Goal: Transaction & Acquisition: Purchase product/service

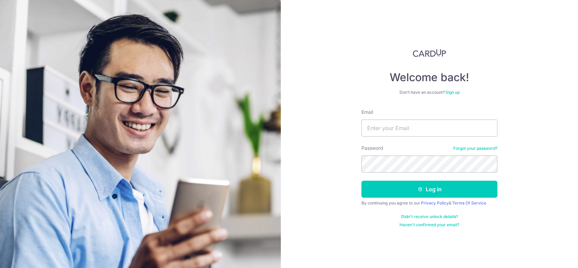
type input "x"
type input "[EMAIL_ADDRESS][DOMAIN_NAME]"
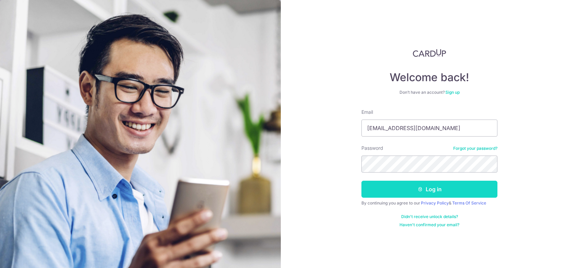
click at [432, 188] on button "Log in" at bounding box center [430, 189] width 136 height 17
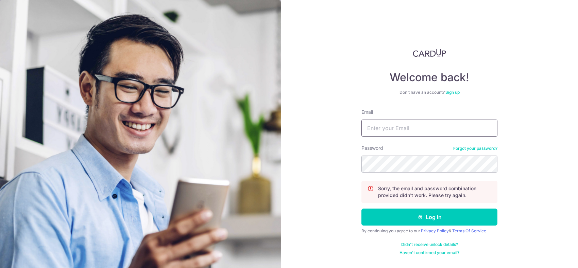
click at [418, 126] on input "Email" at bounding box center [430, 128] width 136 height 17
type input "[EMAIL_ADDRESS][DOMAIN_NAME]"
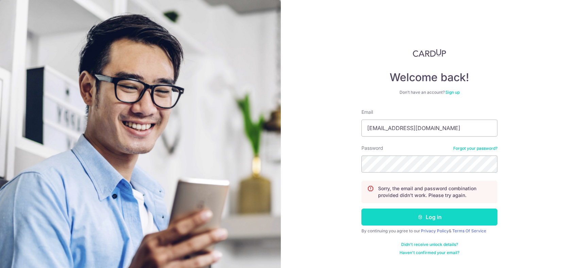
click at [421, 221] on button "Log in" at bounding box center [430, 217] width 136 height 17
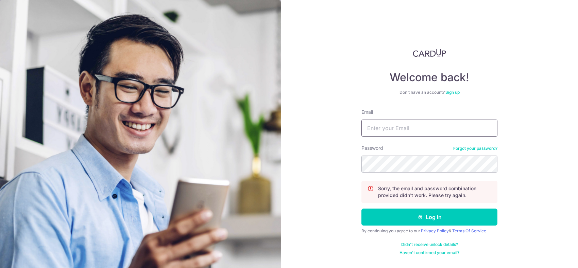
click at [380, 125] on input "Email" at bounding box center [430, 128] width 136 height 17
drag, startPoint x: 424, startPoint y: 128, endPoint x: 400, endPoint y: 128, distance: 24.2
click at [400, 128] on input "xfyanghot@gmail.com" at bounding box center [430, 128] width 136 height 17
type input "xfyanghot@hotmail.com"
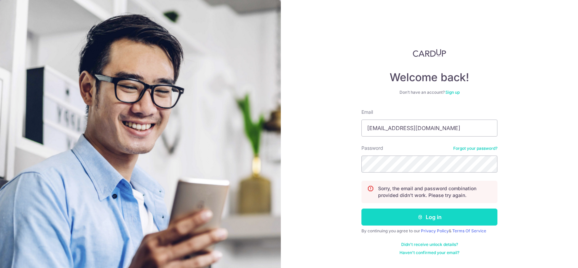
click at [429, 216] on button "Log in" at bounding box center [430, 217] width 136 height 17
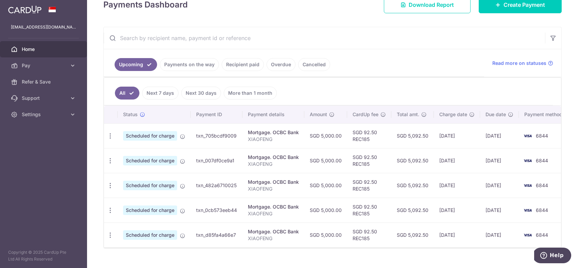
scroll to position [120, 0]
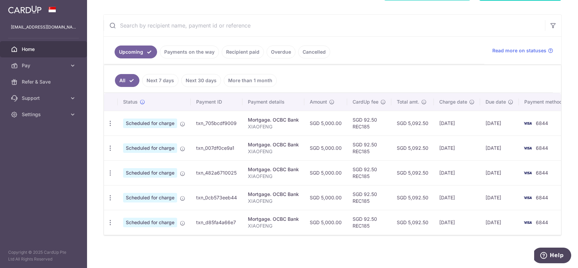
click at [247, 48] on link "Recipient paid" at bounding box center [243, 52] width 42 height 13
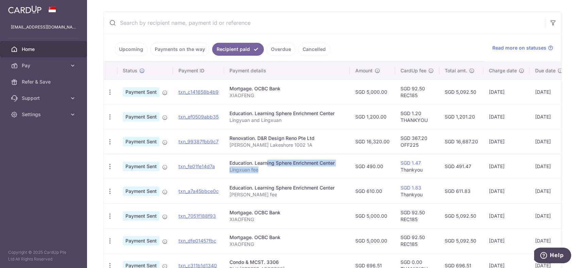
drag, startPoint x: 258, startPoint y: 168, endPoint x: 246, endPoint y: 164, distance: 12.2
click at [246, 164] on td "Education. Learning Sphere Enrichment Center Lingxuan fee" at bounding box center [287, 166] width 126 height 25
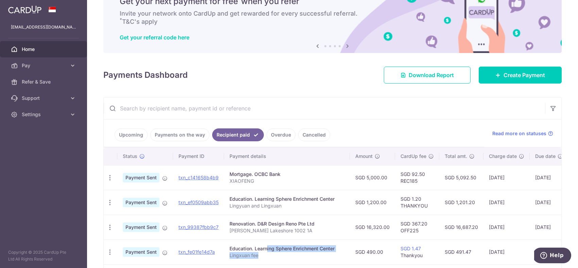
scroll to position [25, 0]
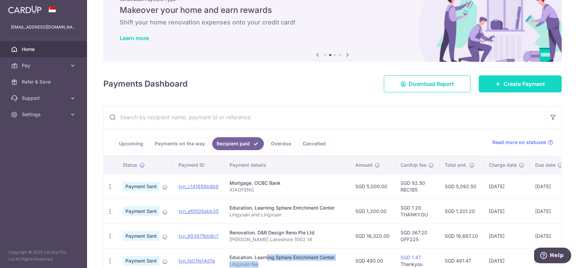
click at [515, 86] on span "Create Payment" at bounding box center [525, 84] width 42 height 8
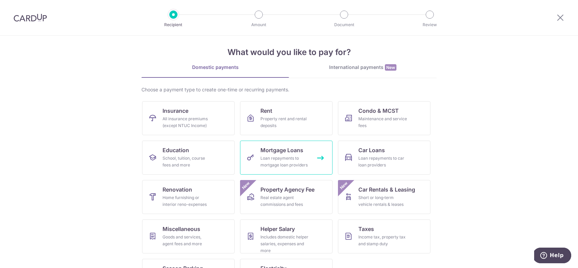
scroll to position [8, 0]
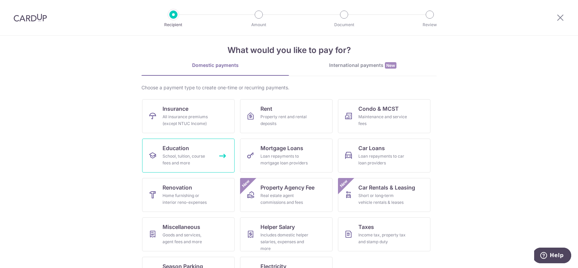
click at [191, 154] on div "School, tuition, course fees and more" at bounding box center [187, 160] width 49 height 14
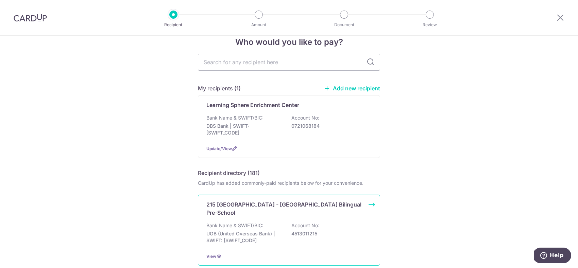
scroll to position [14, 0]
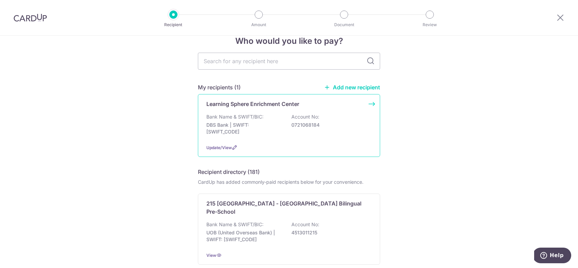
click at [250, 117] on p "Bank Name & SWIFT/BIC:" at bounding box center [235, 117] width 57 height 7
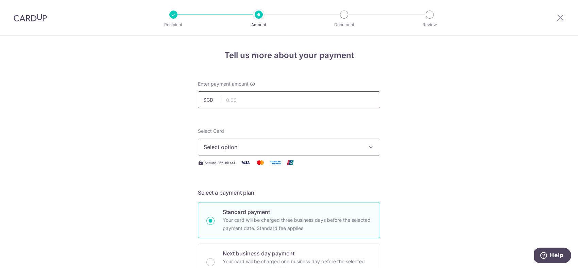
click at [244, 103] on input "text" at bounding box center [289, 100] width 182 height 17
type input "1,100.00"
click at [250, 150] on span "Select option" at bounding box center [283, 147] width 159 height 8
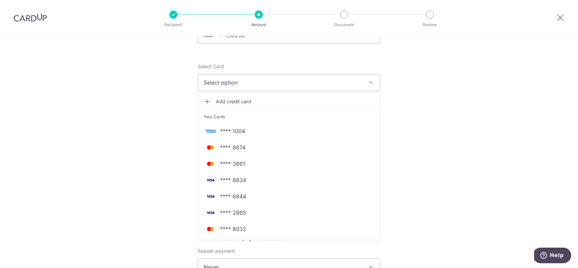
scroll to position [106, 0]
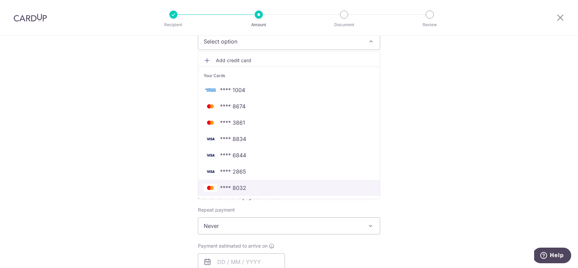
click at [230, 187] on span "**** 8032" at bounding box center [233, 188] width 26 height 8
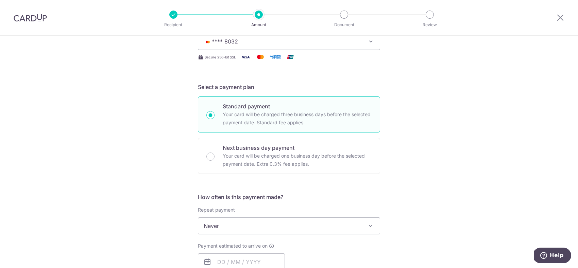
click at [232, 223] on span "Never" at bounding box center [289, 226] width 182 height 16
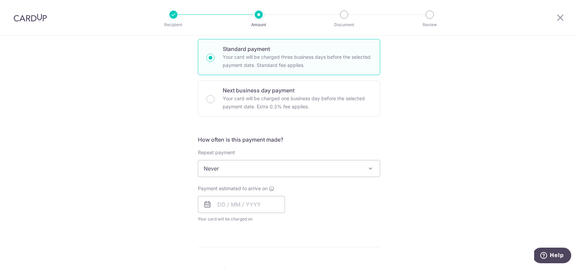
scroll to position [169, 0]
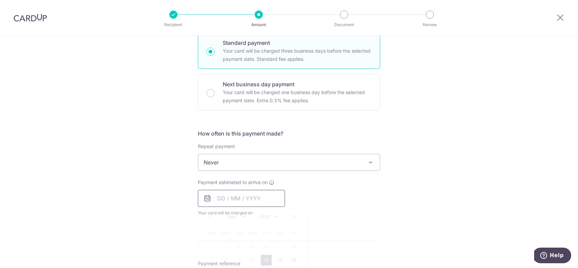
click at [224, 202] on input "text" at bounding box center [241, 198] width 87 height 17
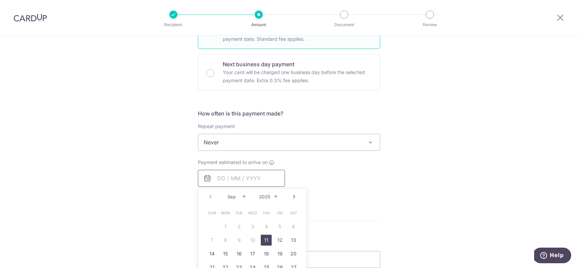
scroll to position [233, 0]
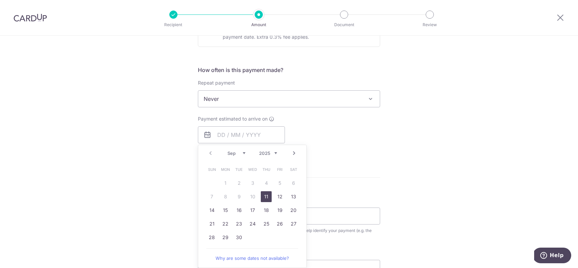
click at [267, 198] on link "11" at bounding box center [266, 197] width 11 height 11
type input "[DATE]"
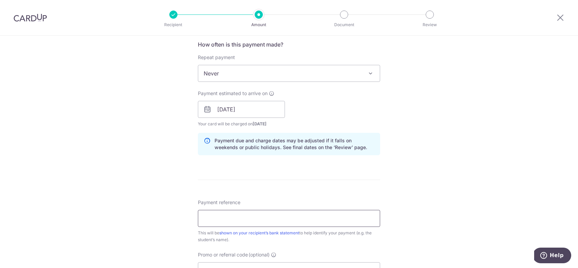
scroll to position [259, 0]
click at [211, 219] on input "Payment reference" at bounding box center [289, 218] width 182 height 17
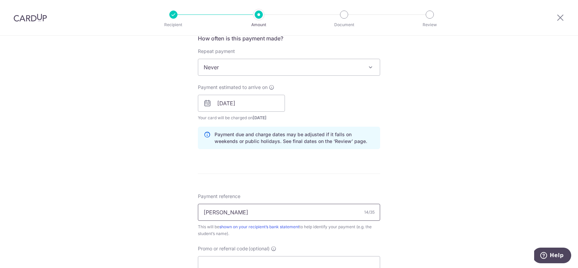
scroll to position [267, 0]
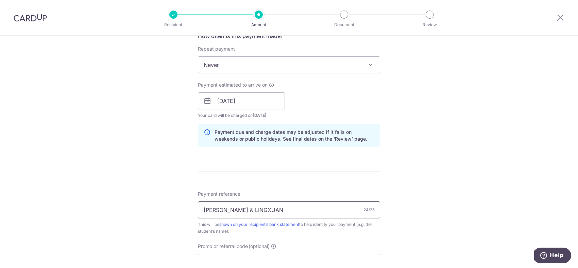
type input "[PERSON_NAME] & LINGXUAN"
click at [171, 215] on div "Tell us more about your payment Enter payment amount SGD 1,100.00 1100.00 Selec…" at bounding box center [289, 90] width 578 height 643
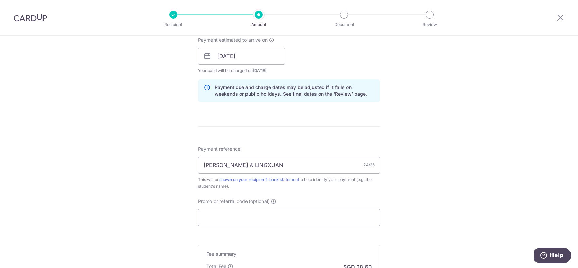
scroll to position [361, 0]
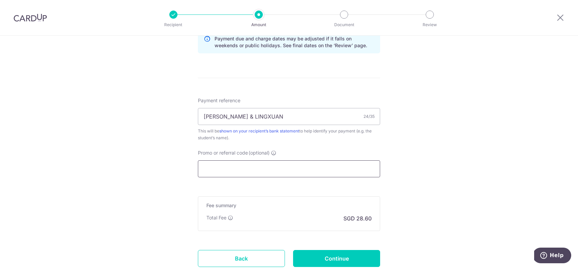
click at [279, 170] on input "Promo or referral code (optional)" at bounding box center [289, 169] width 182 height 17
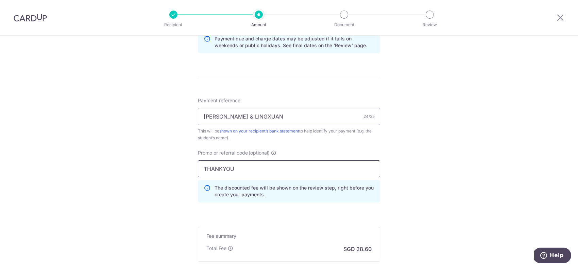
type input "THANKYOU"
click at [175, 204] on div "Tell us more about your payment Enter payment amount SGD 1,100.00 1100.00 Selec…" at bounding box center [289, 12] width 578 height 674
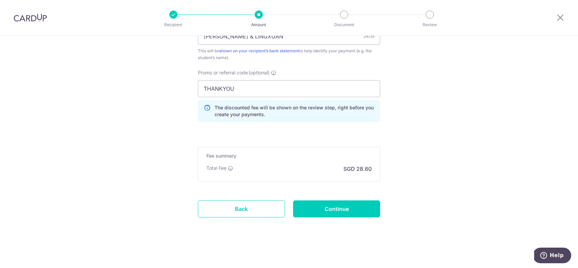
scroll to position [441, 0]
click at [312, 208] on input "Continue" at bounding box center [336, 208] width 87 height 17
type input "Create Schedule"
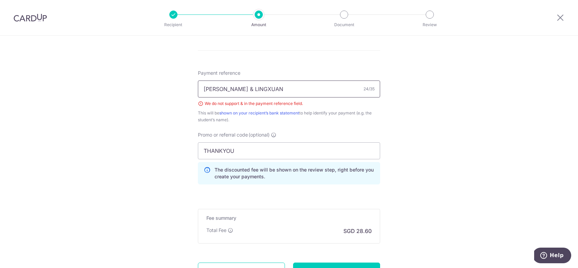
scroll to position [388, 0]
click at [251, 88] on input "[PERSON_NAME] & LINGXUAN" at bounding box center [289, 89] width 182 height 17
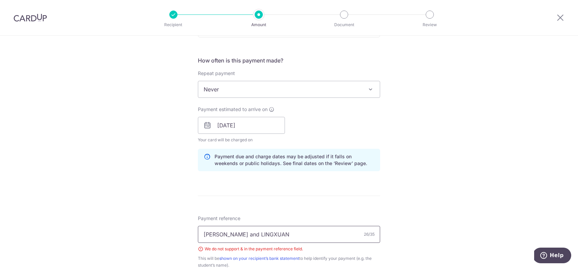
scroll to position [451, 0]
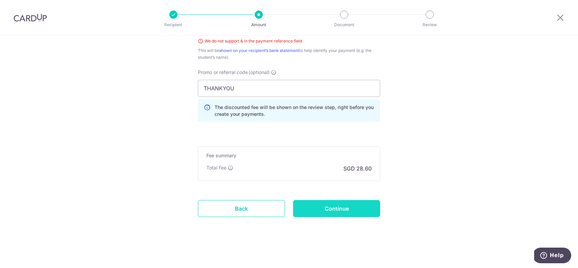
type input "[PERSON_NAME] and LINGXUAN"
click at [345, 205] on input "Continue" at bounding box center [336, 208] width 87 height 17
type input "Create Schedule"
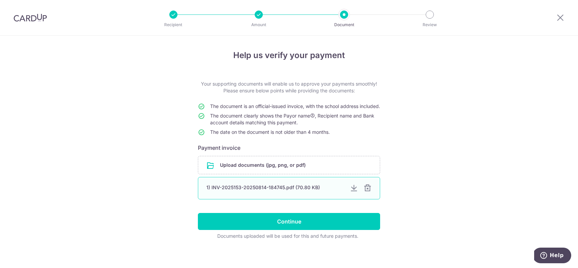
click at [367, 193] on div at bounding box center [368, 188] width 8 height 8
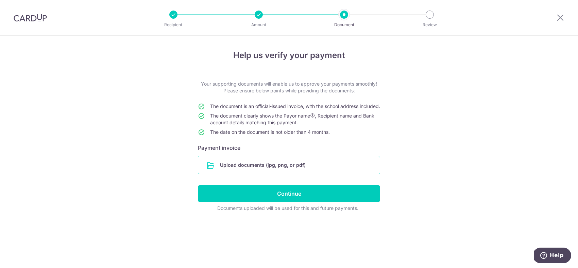
click at [247, 172] on input "file" at bounding box center [289, 166] width 182 height 18
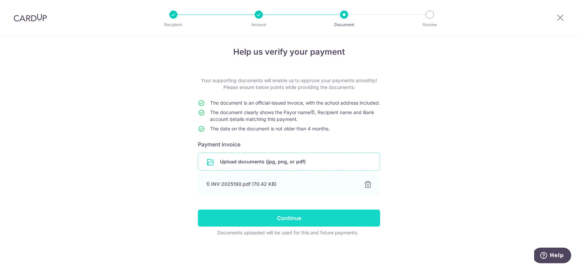
scroll to position [10, 0]
click at [276, 217] on input "Continue" at bounding box center [289, 218] width 182 height 17
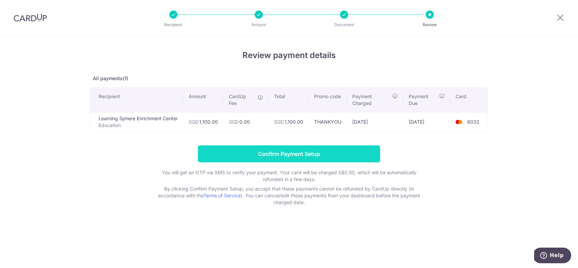
click at [300, 153] on input "Confirm Payment Setup" at bounding box center [289, 154] width 182 height 17
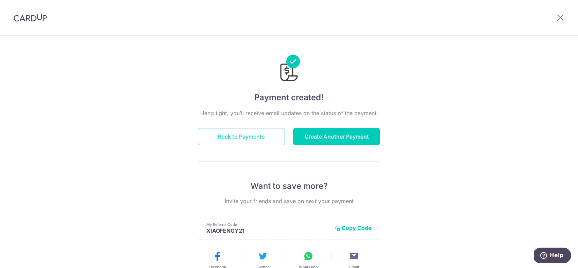
click at [251, 136] on button "Back to Payments" at bounding box center [241, 136] width 87 height 17
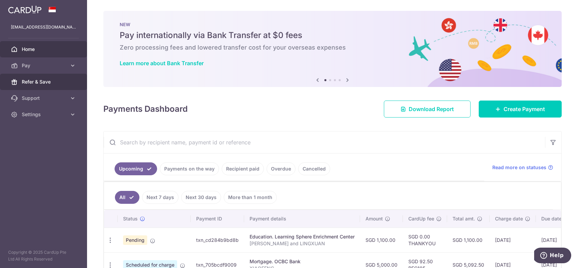
click at [42, 80] on span "Refer & Save" at bounding box center [44, 82] width 45 height 7
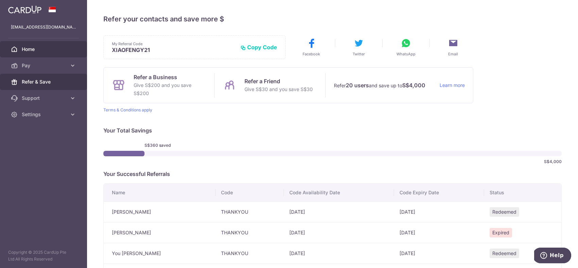
click at [29, 50] on span "Home" at bounding box center [44, 49] width 45 height 7
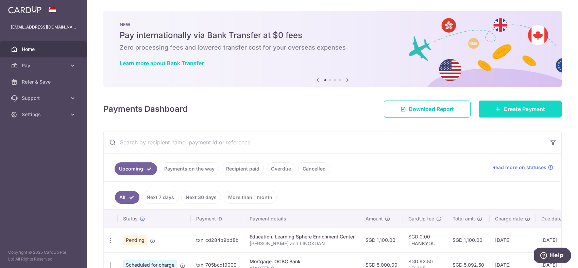
click at [486, 110] on link "Create Payment" at bounding box center [520, 109] width 83 height 17
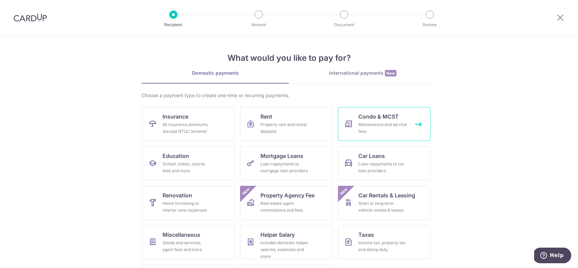
click at [371, 120] on span "Condo & MCST" at bounding box center [379, 117] width 40 height 8
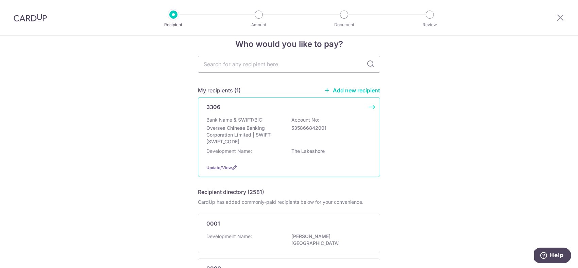
scroll to position [12, 0]
click at [247, 132] on p "Oversea Chinese Banking Corporation Limited | SWIFT: OCBCSGSGXXX" at bounding box center [245, 134] width 76 height 20
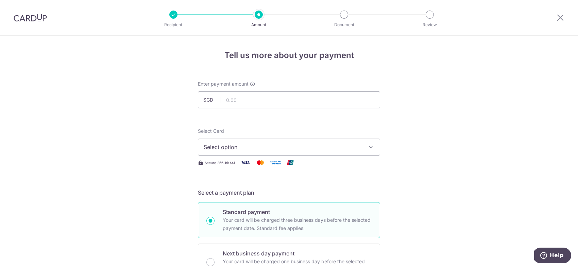
scroll to position [1, 0]
click at [237, 96] on input "text" at bounding box center [289, 98] width 182 height 17
type input "369.90"
click at [219, 145] on span "Select option" at bounding box center [283, 146] width 159 height 8
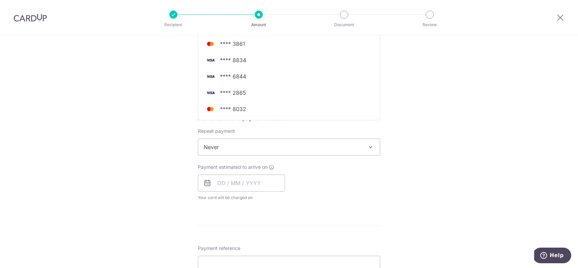
scroll to position [183, 0]
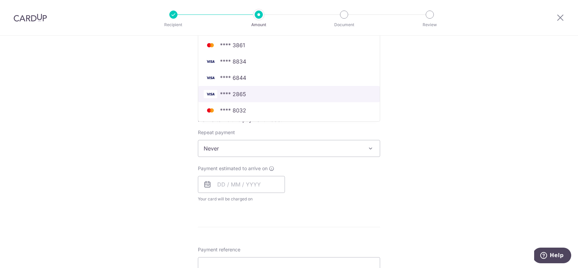
click at [252, 95] on span "**** 2865" at bounding box center [289, 94] width 171 height 8
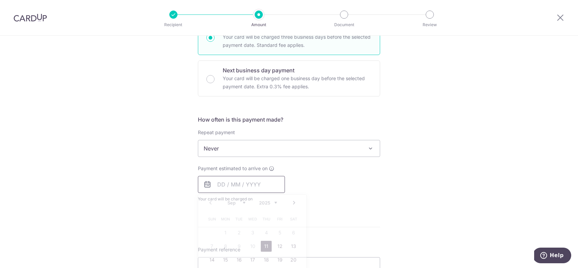
click at [215, 188] on input "text" at bounding box center [241, 184] width 87 height 17
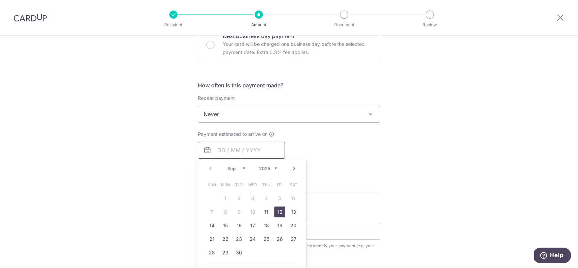
scroll to position [219, 0]
click at [267, 210] on link "11" at bounding box center [266, 210] width 11 height 11
type input "[DATE]"
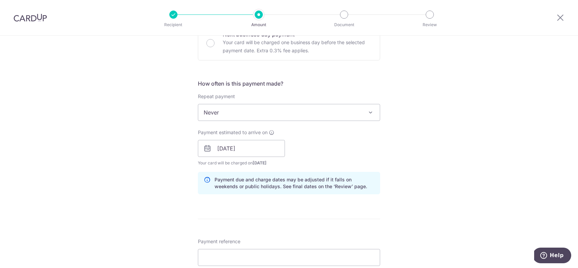
click at [164, 198] on div "Tell us more about your payment Enter payment amount SGD 369.90 369.90 Select C…" at bounding box center [289, 137] width 578 height 643
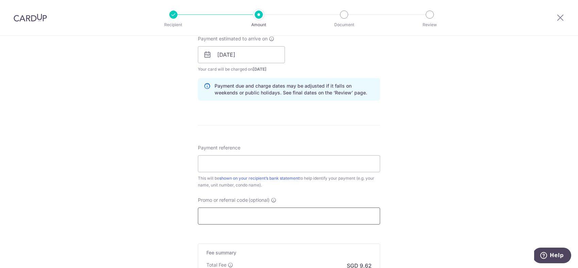
scroll to position [319, 0]
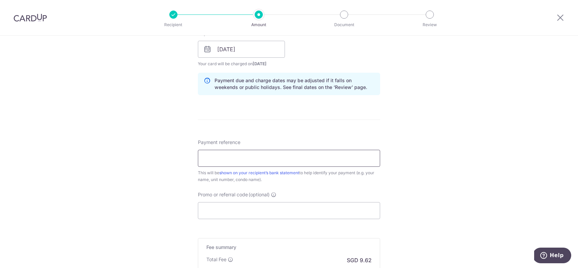
click at [223, 155] on input "Payment reference" at bounding box center [289, 158] width 182 height 17
type input "1"
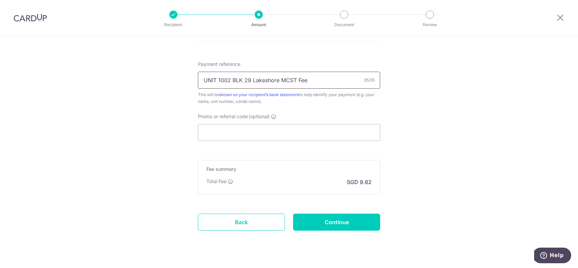
scroll to position [411, 0]
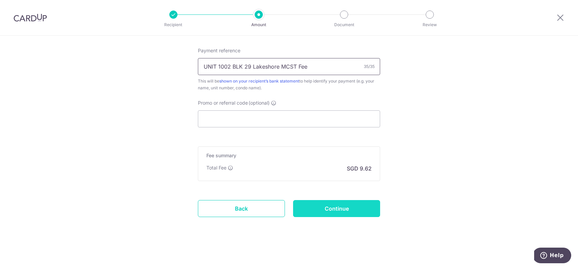
type input "UNIT 1002 BLK 29 Lakeshore MCST Fee"
click at [314, 206] on input "Continue" at bounding box center [336, 208] width 87 height 17
type input "Create Schedule"
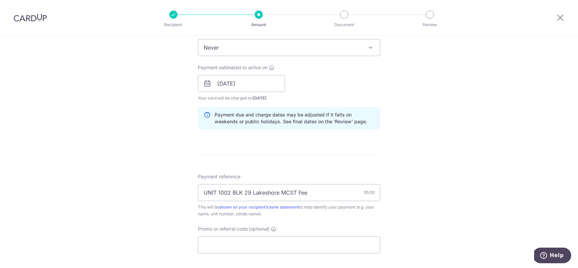
scroll to position [281, 0]
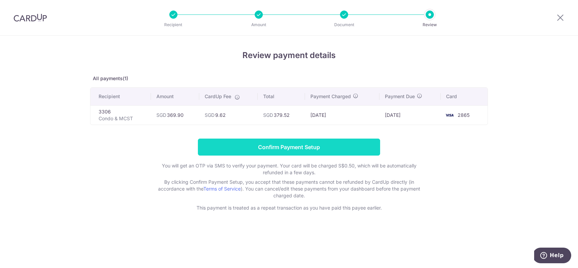
click at [286, 147] on input "Confirm Payment Setup" at bounding box center [289, 147] width 182 height 17
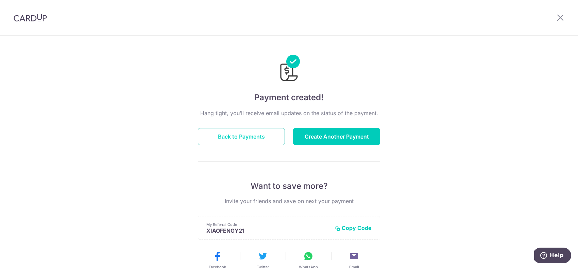
click at [234, 136] on button "Back to Payments" at bounding box center [241, 136] width 87 height 17
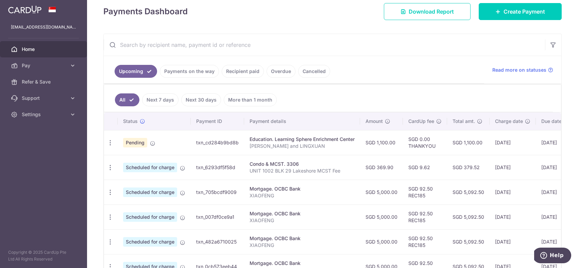
scroll to position [99, 0]
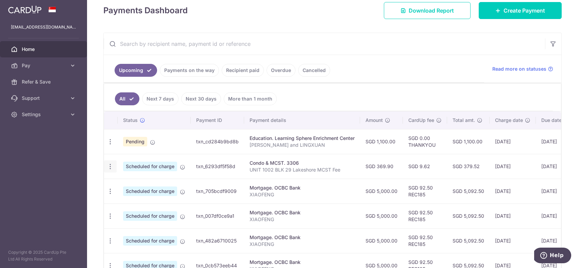
click at [110, 166] on icon "button" at bounding box center [110, 166] width 7 height 7
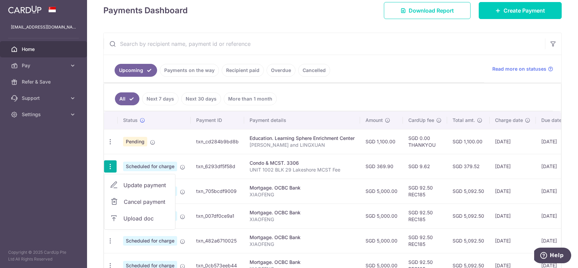
click at [134, 218] on span "Upload doc" at bounding box center [147, 219] width 46 height 8
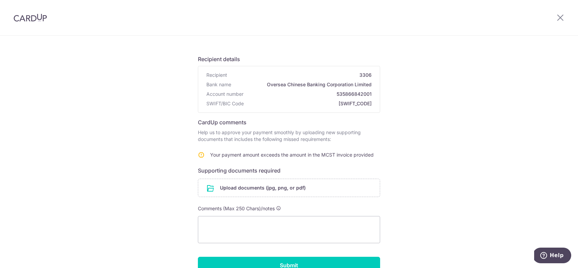
scroll to position [34, 0]
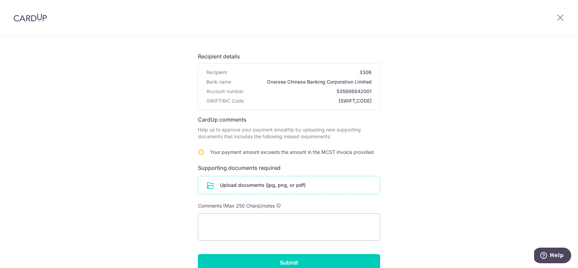
click at [241, 185] on input "file" at bounding box center [289, 186] width 182 height 18
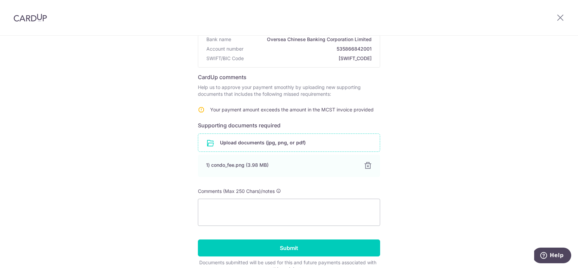
scroll to position [78, 0]
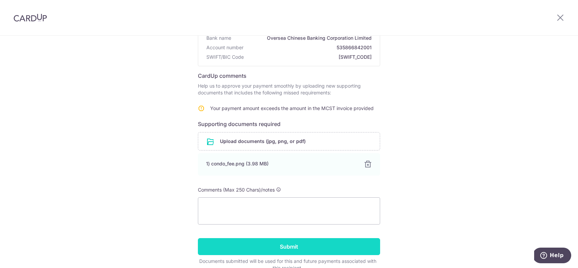
click at [305, 243] on input "Submit" at bounding box center [289, 246] width 182 height 17
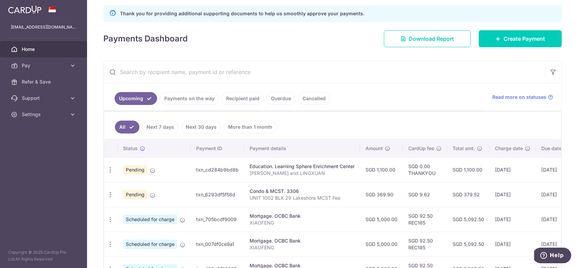
scroll to position [112, 0]
